Goal: Task Accomplishment & Management: Complete application form

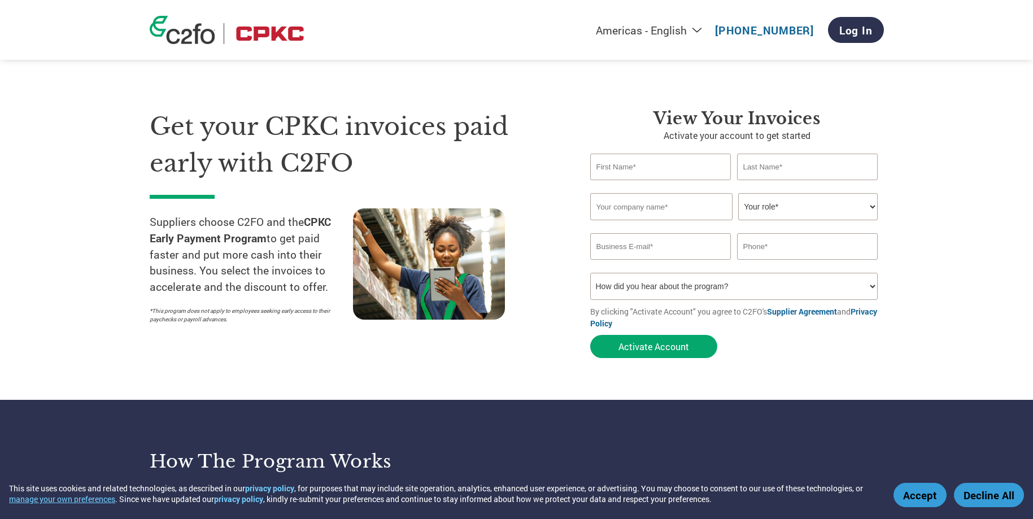
scroll to position [4, 0]
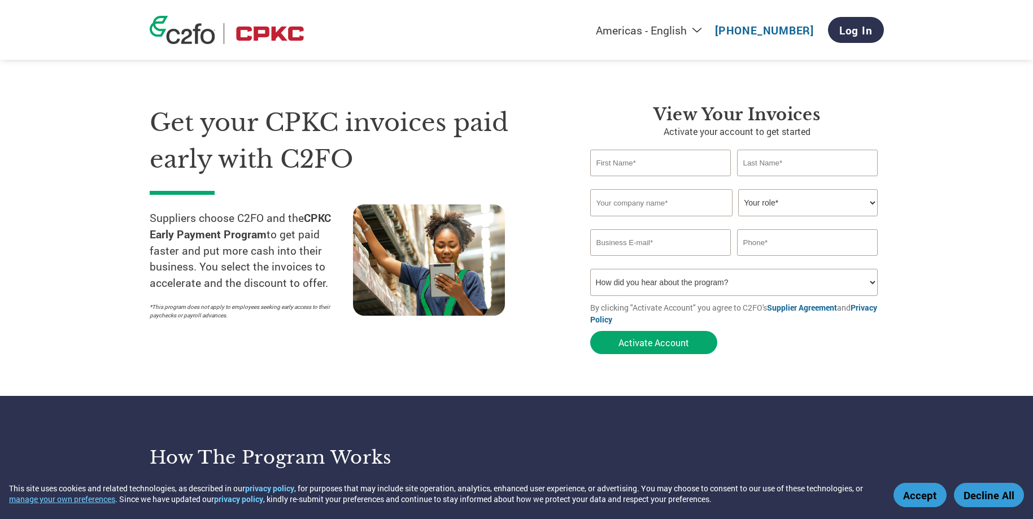
click at [928, 498] on button "Accept" at bounding box center [920, 495] width 53 height 24
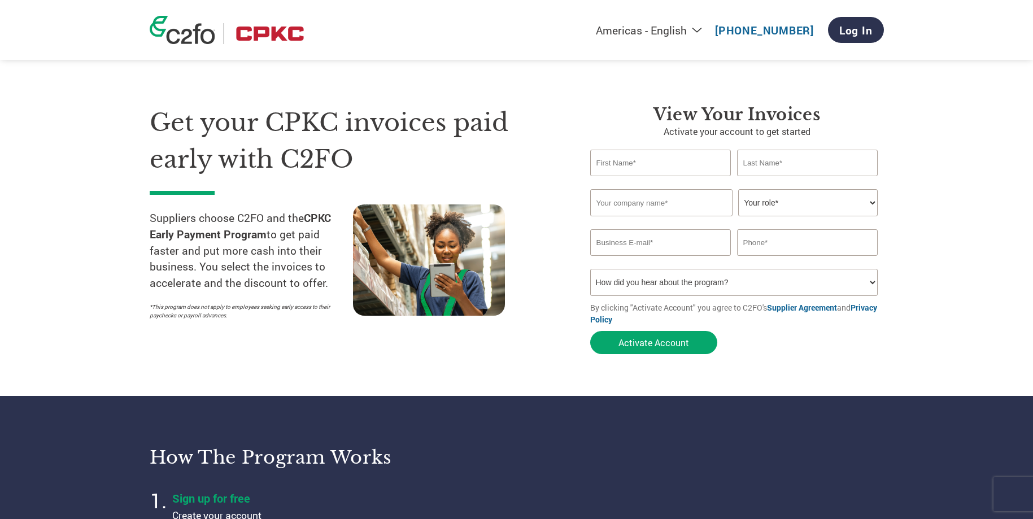
click at [659, 169] on input "text" at bounding box center [660, 163] width 141 height 27
type input "[PERSON_NAME]"
type input "[EMAIL_ADDRESS][DOMAIN_NAME]"
type input "5739102233"
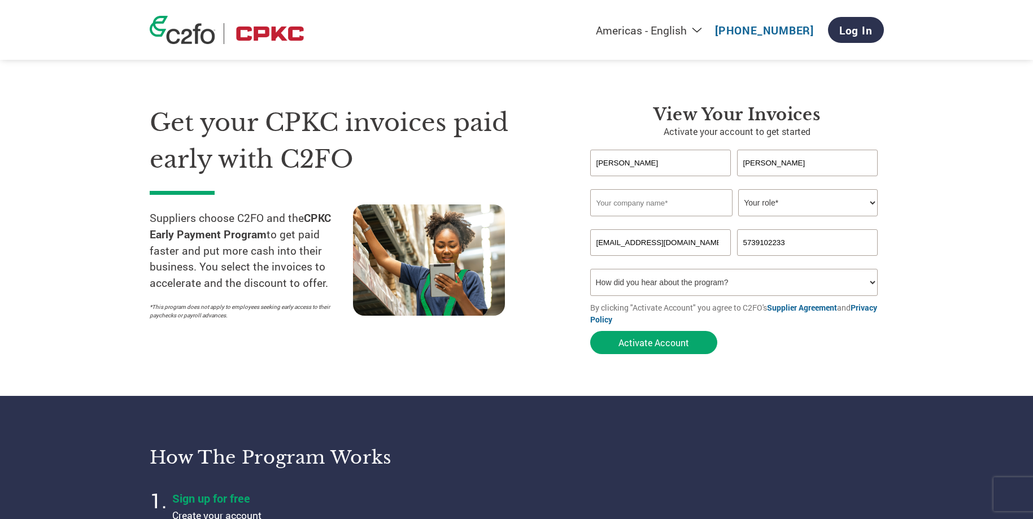
click at [702, 206] on input "text" at bounding box center [661, 202] width 142 height 27
type input "M&K Rail Construction, LLC"
click at [843, 195] on select "Your role* CFO Controller Credit Manager Finance Director Treasurer CEO Preside…" at bounding box center [808, 202] width 140 height 27
select select "OFFICE_MANAGER"
click at [738, 190] on select "Your role* CFO Controller Credit Manager Finance Director Treasurer CEO Preside…" at bounding box center [808, 202] width 140 height 27
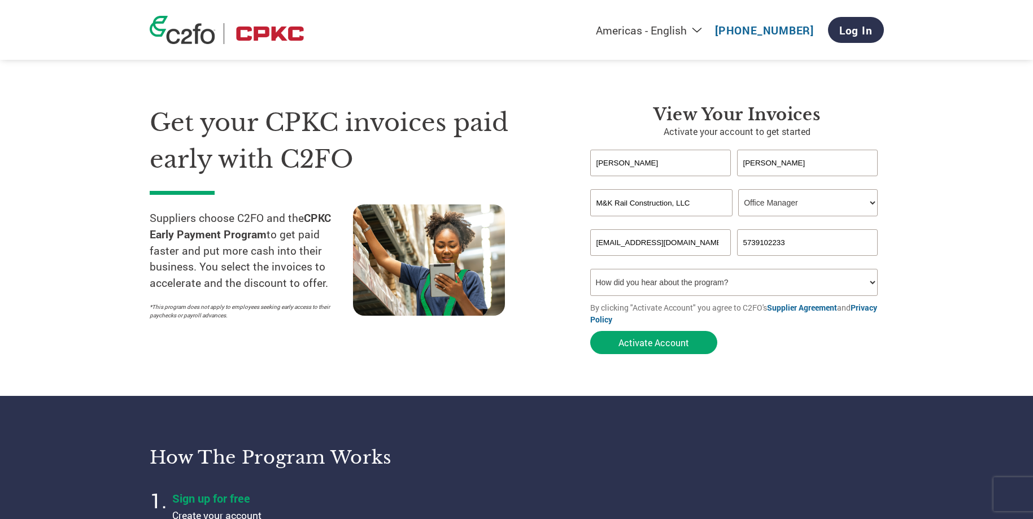
click at [768, 286] on select "How did you hear about the program? Received a letter Email Social Media Online…" at bounding box center [734, 282] width 288 height 27
select select "Email"
click at [590, 271] on select "How did you hear about the program? Received a letter Email Social Media Online…" at bounding box center [734, 282] width 288 height 27
click at [671, 347] on button "Activate Account" at bounding box center [653, 342] width 127 height 23
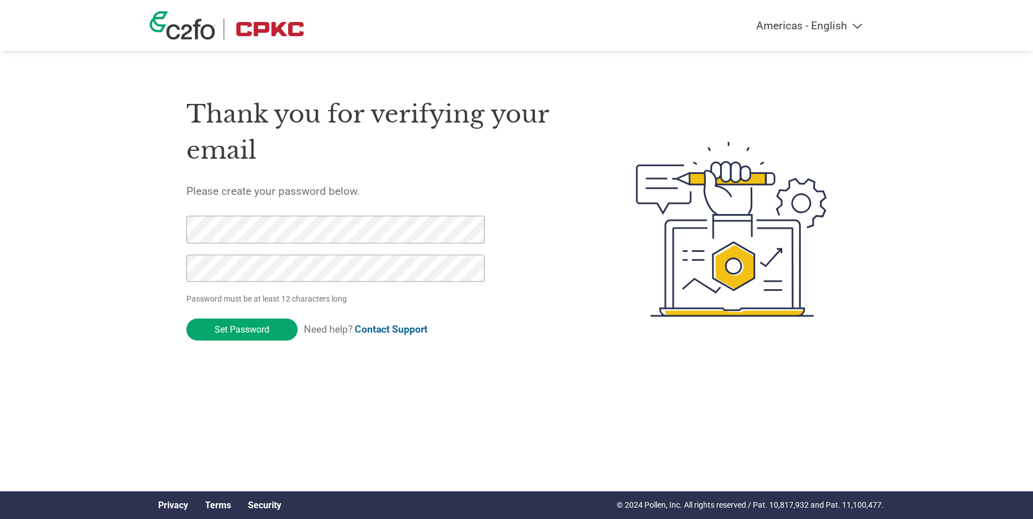
click at [134, 222] on div "Americas - English Américas - Español [GEOGRAPHIC_DATA] - Português Amériques -…" at bounding box center [516, 184] width 1033 height 368
click at [116, 221] on div "Americas - English Américas - Español [GEOGRAPHIC_DATA] - Português Amériques -…" at bounding box center [516, 184] width 1033 height 368
click at [81, 216] on div "Americas - English Américas - Español [GEOGRAPHIC_DATA] - Português Amériques -…" at bounding box center [516, 184] width 1033 height 368
click at [229, 324] on input "Set Password" at bounding box center [241, 330] width 111 height 22
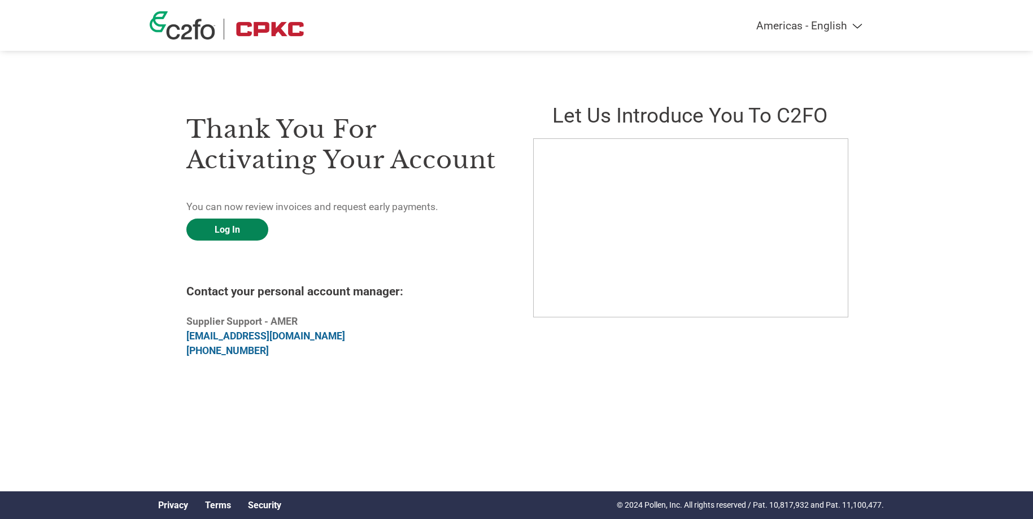
click at [228, 223] on link "Log In" at bounding box center [227, 230] width 82 height 22
